Goal: Check status: Check status

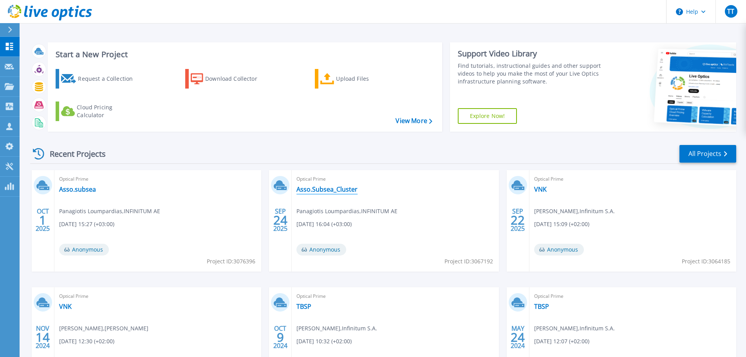
click at [311, 188] on link "Asso.Subsea_Cluster" at bounding box center [326, 189] width 61 height 8
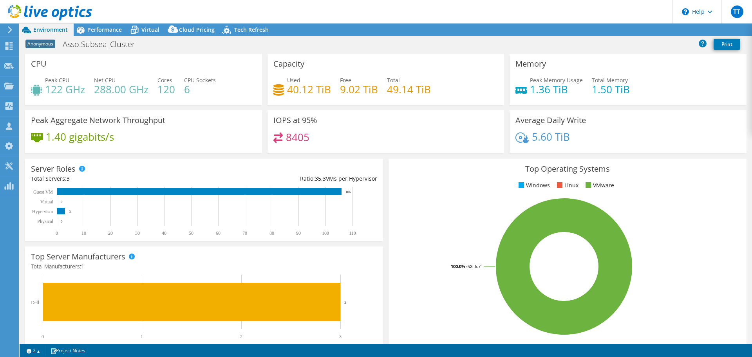
select select "EUFrankfurt"
select select "EUR"
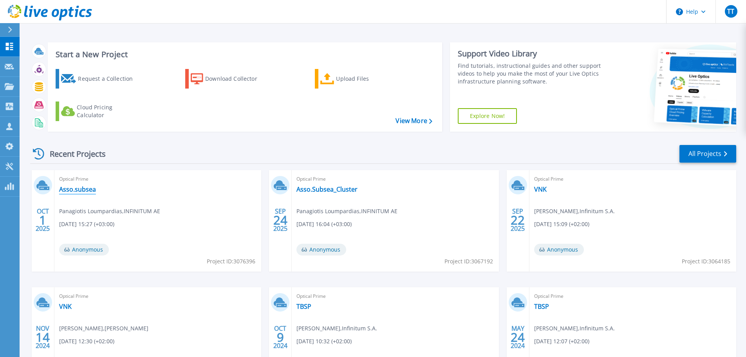
click at [88, 188] on link "Asso.subsea" at bounding box center [77, 189] width 37 height 8
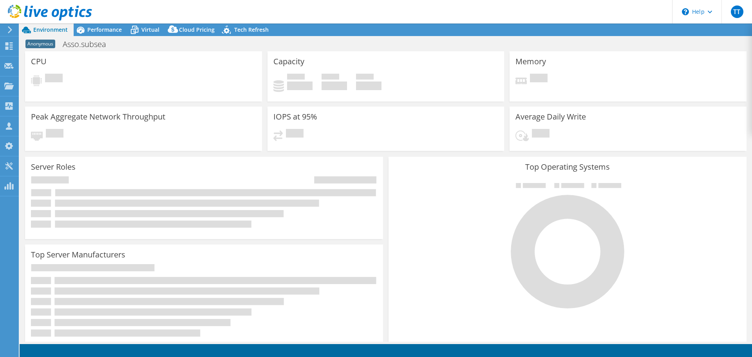
select select "USD"
